Goal: Find specific page/section: Find specific page/section

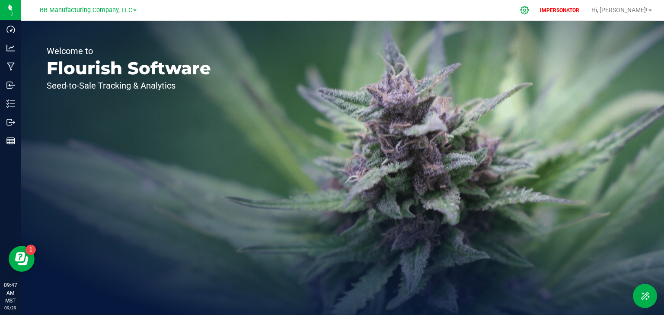
click at [529, 12] on icon at bounding box center [525, 10] width 8 height 8
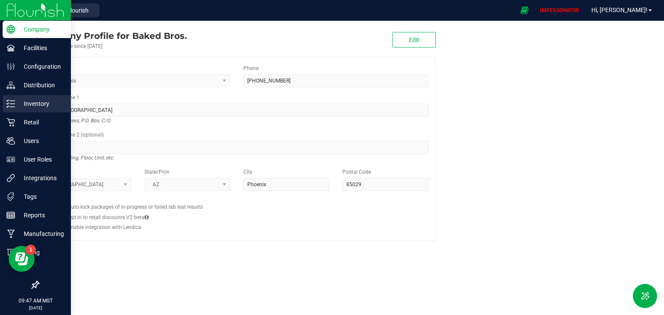
click at [19, 96] on div "Inventory" at bounding box center [37, 103] width 68 height 17
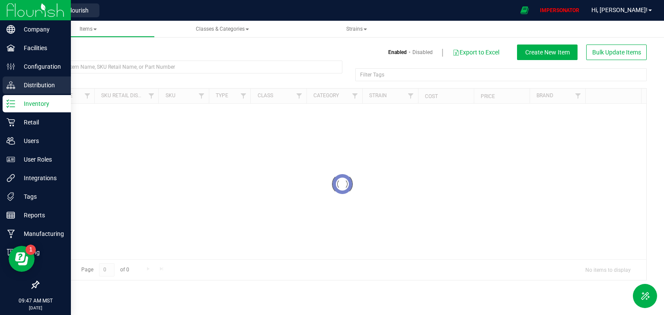
click at [22, 85] on p "Distribution" at bounding box center [41, 85] width 52 height 10
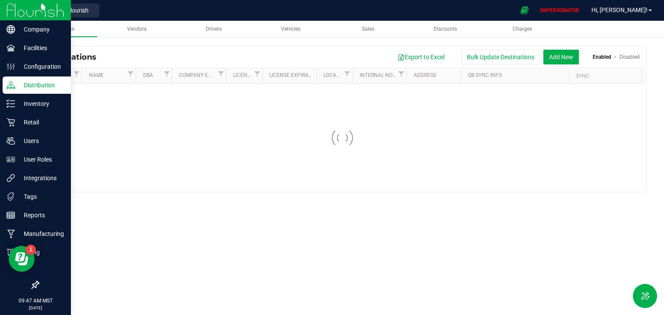
click at [29, 84] on p "Distribution" at bounding box center [41, 85] width 52 height 10
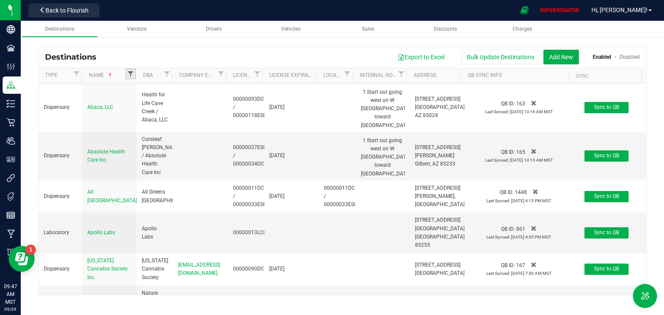
click at [129, 73] on span "Filter" at bounding box center [130, 73] width 7 height 7
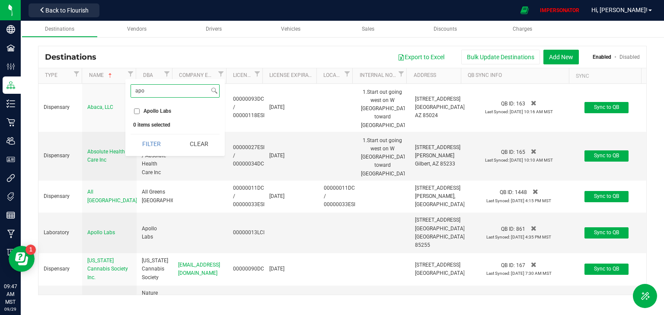
type input "apo"
click at [137, 111] on input "Apollo Labs" at bounding box center [137, 112] width 6 height 6
click at [154, 145] on button "Filter" at bounding box center [152, 144] width 42 height 19
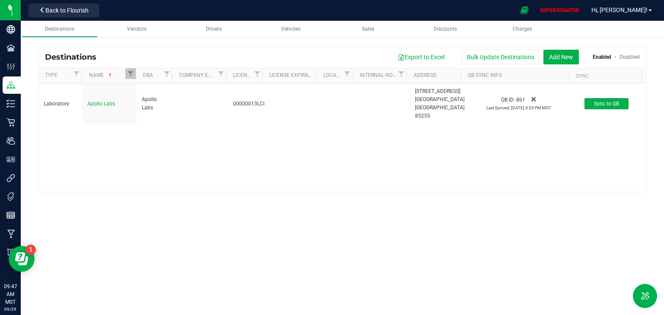
click at [134, 77] on div at bounding box center [136, 76] width 4 height 16
click at [131, 73] on span "Filter" at bounding box center [130, 73] width 7 height 7
click at [136, 109] on input "Apollo Labs" at bounding box center [137, 112] width 6 height 6
checkbox input "false"
click at [214, 149] on button "Clear" at bounding box center [199, 144] width 42 height 19
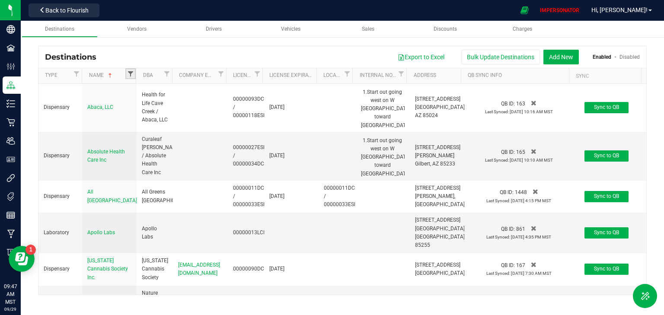
click at [131, 72] on span "Filter" at bounding box center [130, 73] width 7 height 7
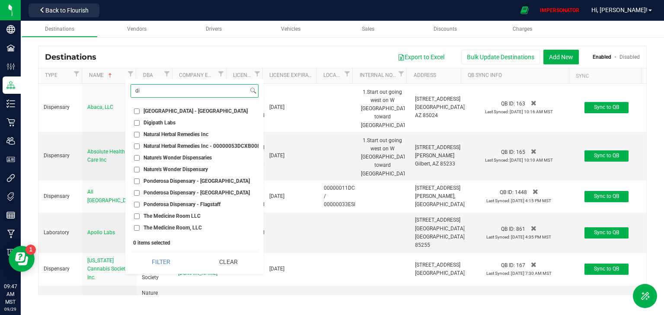
type input "di"
click at [156, 119] on li "Digipath Labs" at bounding box center [195, 123] width 128 height 9
click at [152, 122] on span "Digipath Labs" at bounding box center [160, 122] width 32 height 5
click at [140, 122] on input "Digipath Labs" at bounding box center [137, 123] width 6 height 6
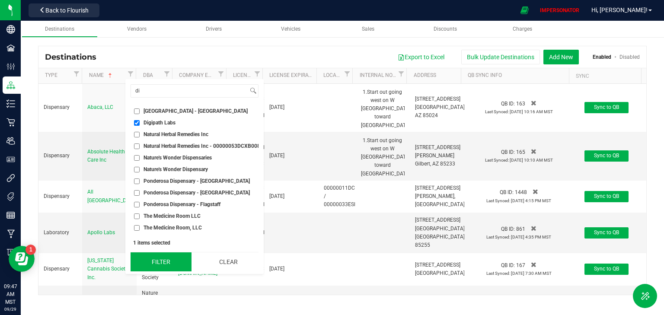
click at [171, 262] on button "Filter" at bounding box center [161, 262] width 61 height 19
checkbox input "true"
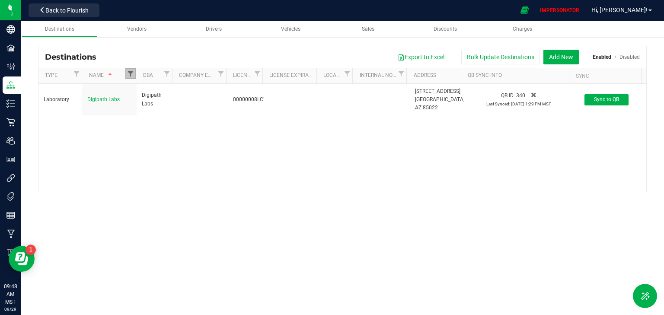
click at [131, 74] on span "Filter" at bounding box center [130, 73] width 7 height 7
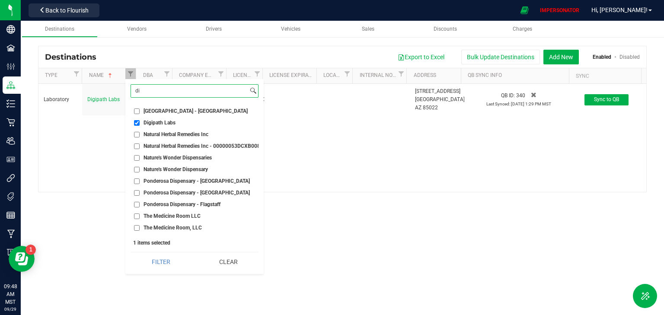
type input "d"
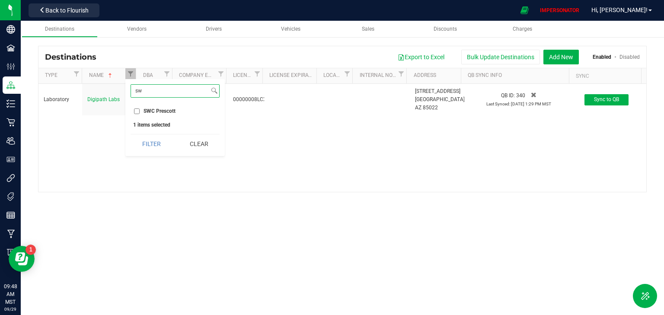
type input "sw"
click at [134, 112] on input "SWC Prescott" at bounding box center [137, 112] width 6 height 6
click at [148, 142] on button "Filter" at bounding box center [152, 144] width 42 height 19
checkbox input "true"
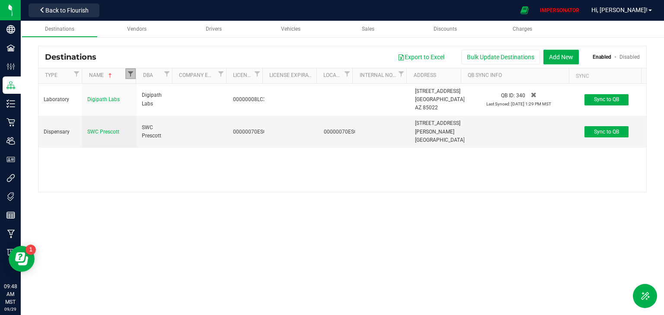
click at [128, 71] on span "Filter" at bounding box center [130, 73] width 7 height 7
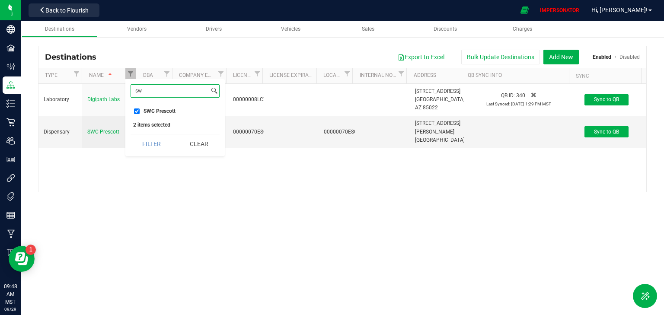
drag, startPoint x: 144, startPoint y: 93, endPoint x: 131, endPoint y: 92, distance: 12.7
click at [131, 92] on input "sw" at bounding box center [170, 91] width 78 height 13
type input "[DEMOGRAPHIC_DATA]"
click at [167, 109] on span "Zen Leaf Prescott" at bounding box center [164, 111] width 41 height 5
click at [140, 109] on input "Zen Leaf Prescott" at bounding box center [137, 112] width 6 height 6
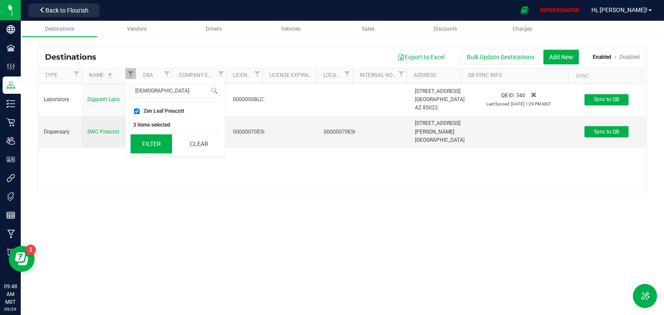
click at [159, 143] on button "Filter" at bounding box center [152, 144] width 42 height 19
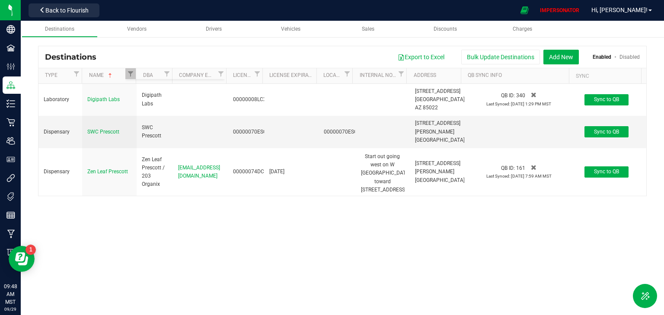
checkbox input "true"
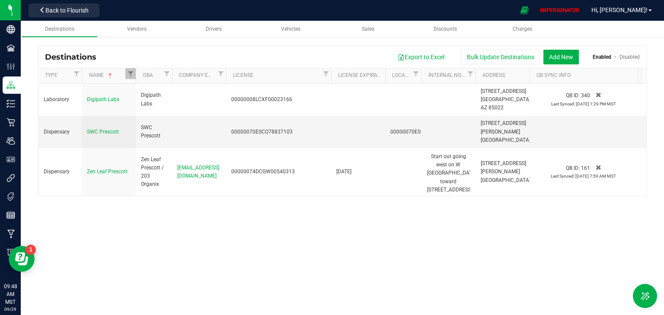
drag, startPoint x: 262, startPoint y: 77, endPoint x: 331, endPoint y: 81, distance: 69.7
click at [331, 81] on div "Type Name DBA Company Email License License Expiration Local License Internal N…" at bounding box center [339, 75] width 603 height 15
